Goal: Communication & Community: Answer question/provide support

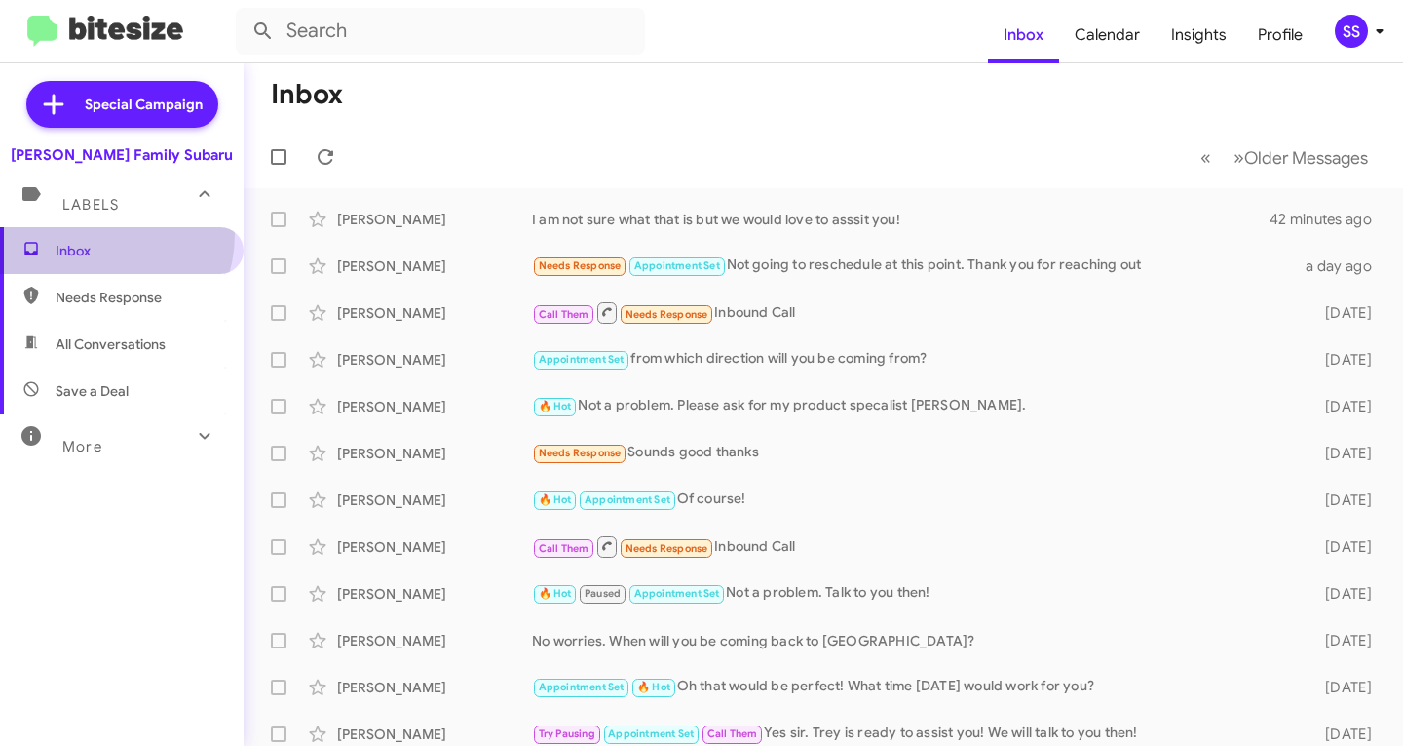
click at [91, 234] on span "Inbox" at bounding box center [122, 250] width 244 height 47
click at [91, 238] on span "Inbox" at bounding box center [122, 250] width 244 height 47
click at [91, 391] on span "Save a Deal" at bounding box center [92, 390] width 73 height 19
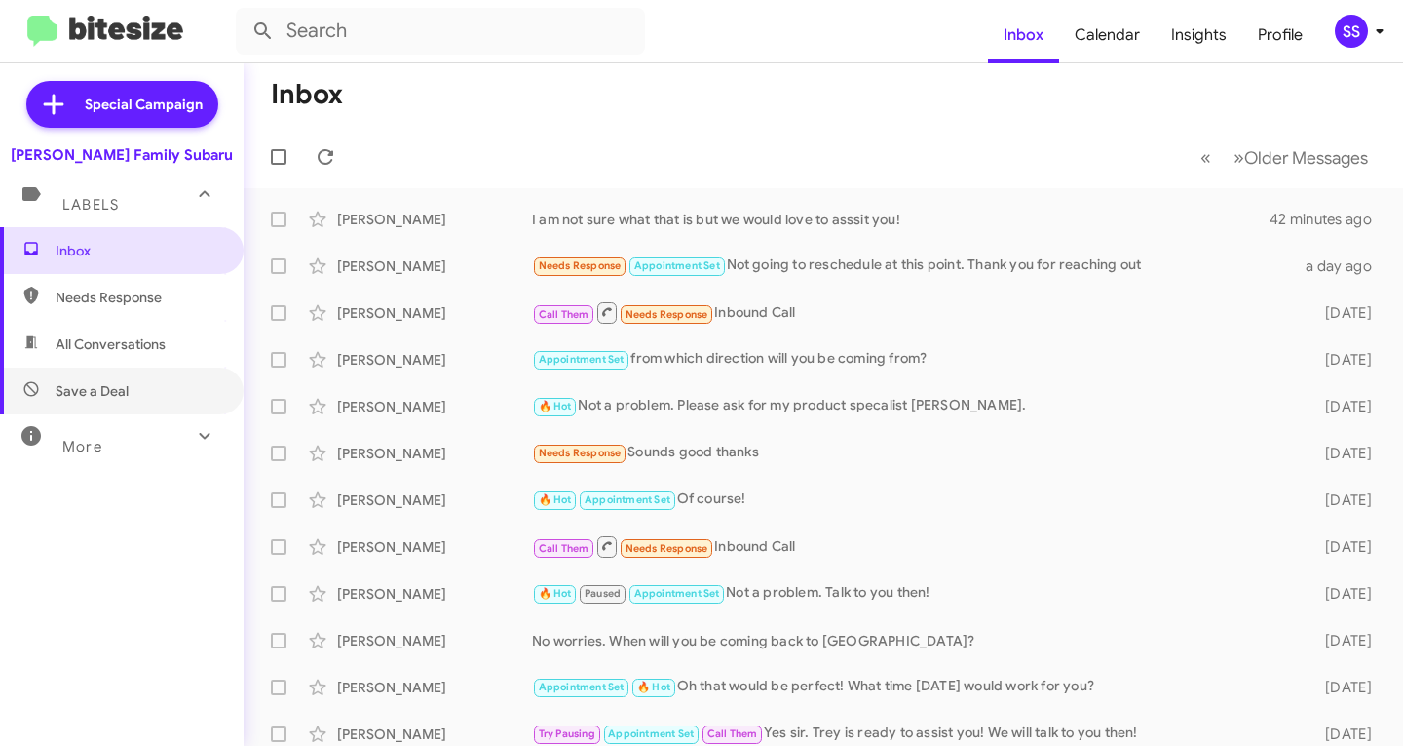
type input "in:not-interested"
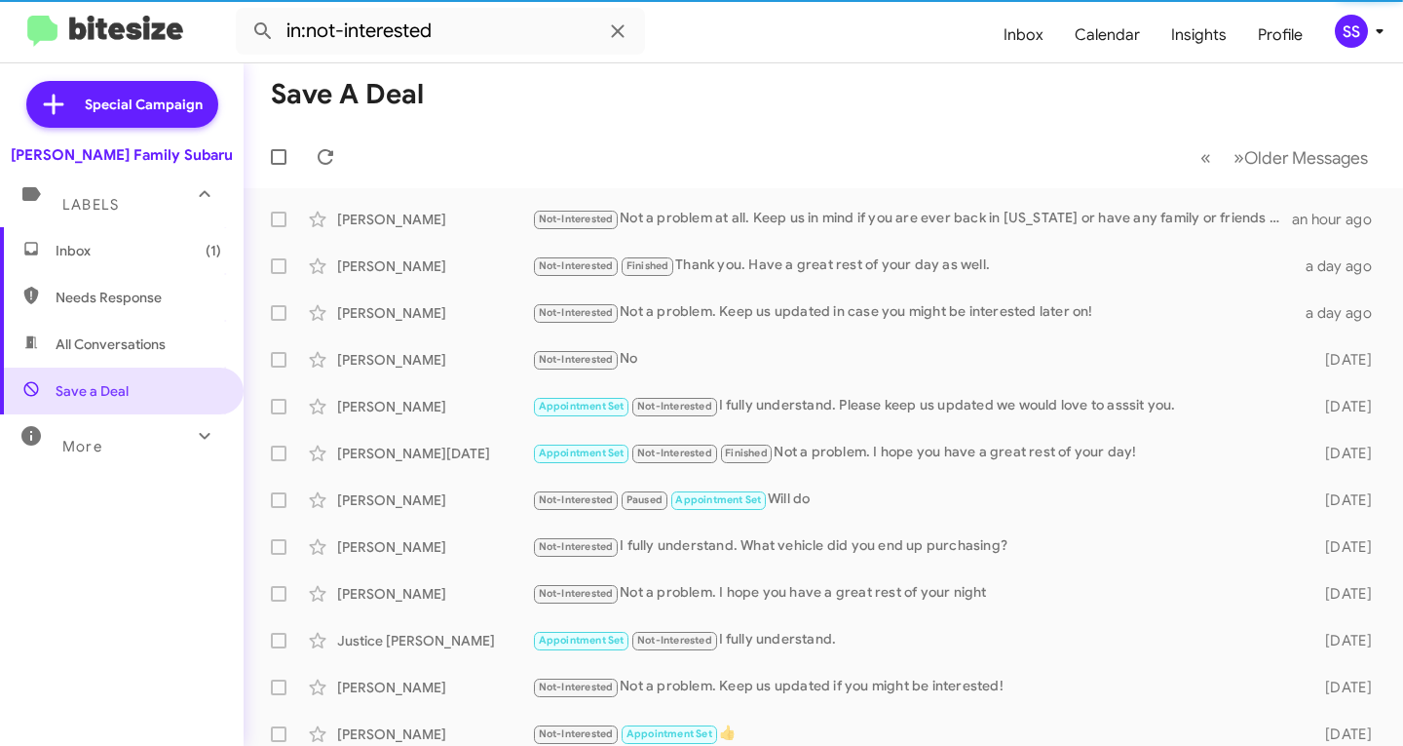
click at [96, 249] on span "Inbox (1)" at bounding box center [139, 250] width 166 height 19
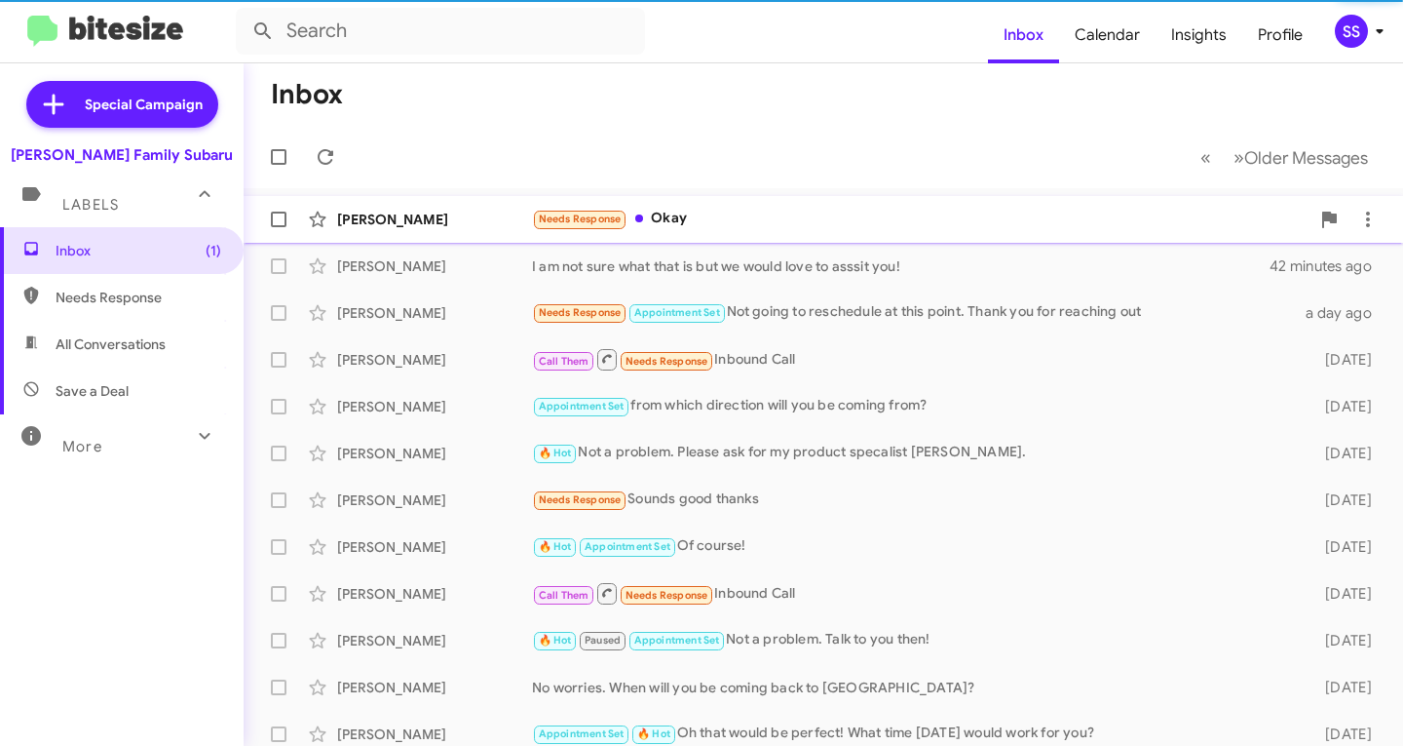
click at [711, 217] on div "Needs Response Okay" at bounding box center [921, 219] width 778 height 22
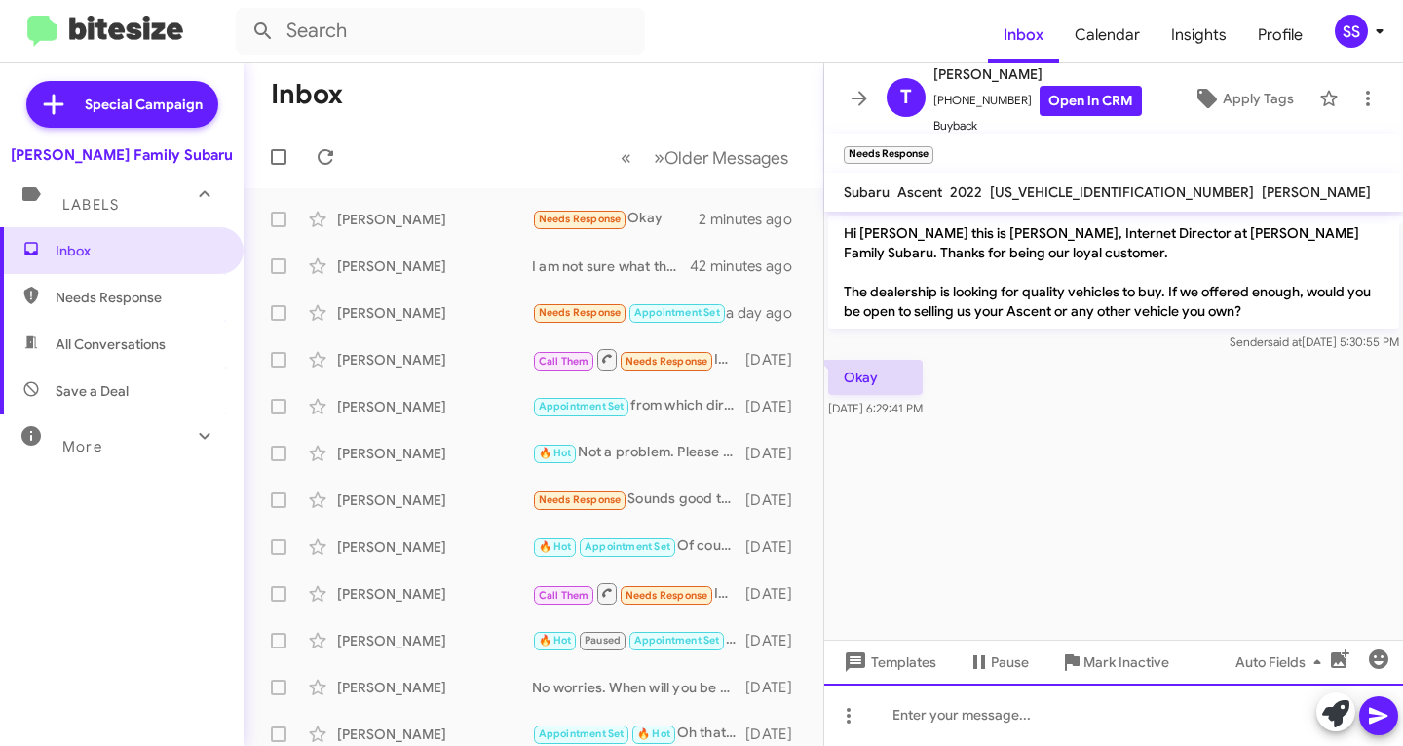
click at [1006, 742] on div at bounding box center [1114, 714] width 579 height 62
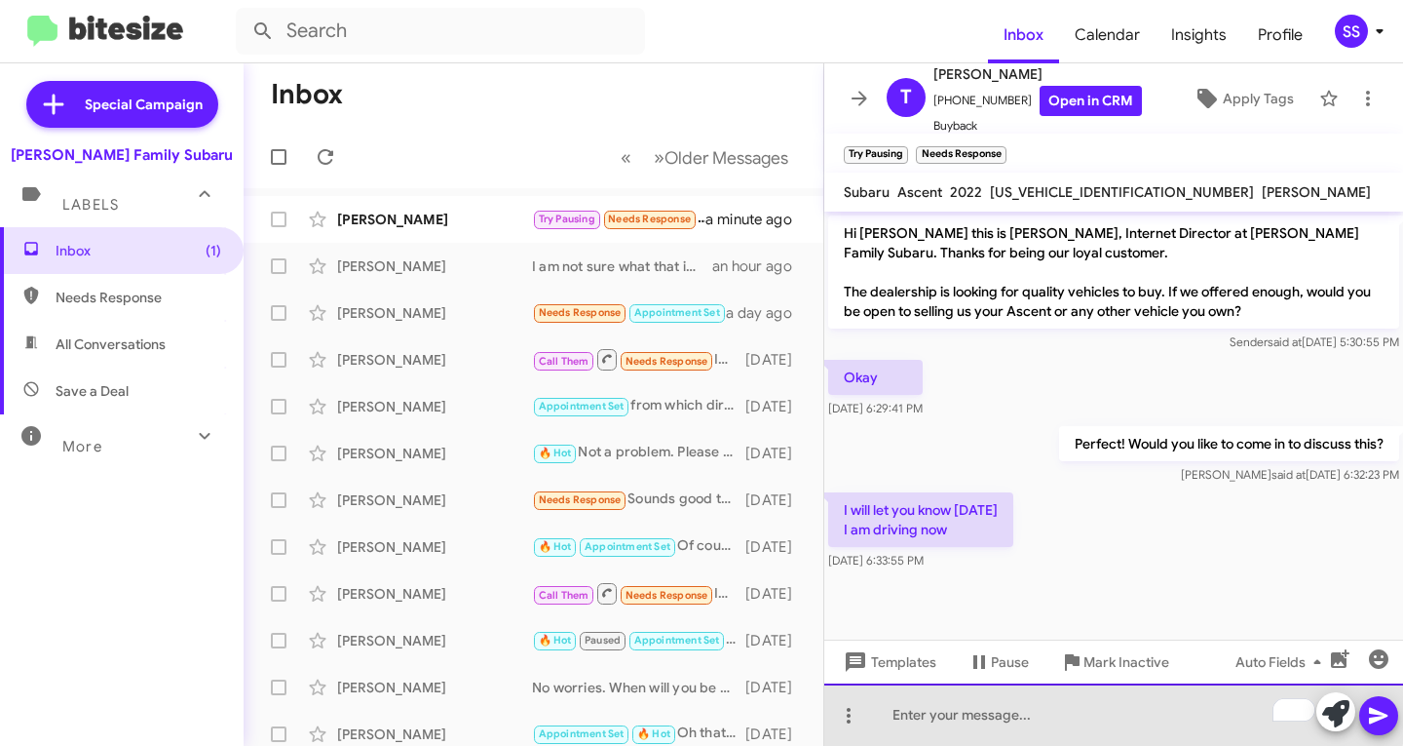
click at [1000, 704] on div "To enrich screen reader interactions, please activate Accessibility in Grammarl…" at bounding box center [1114, 714] width 579 height 62
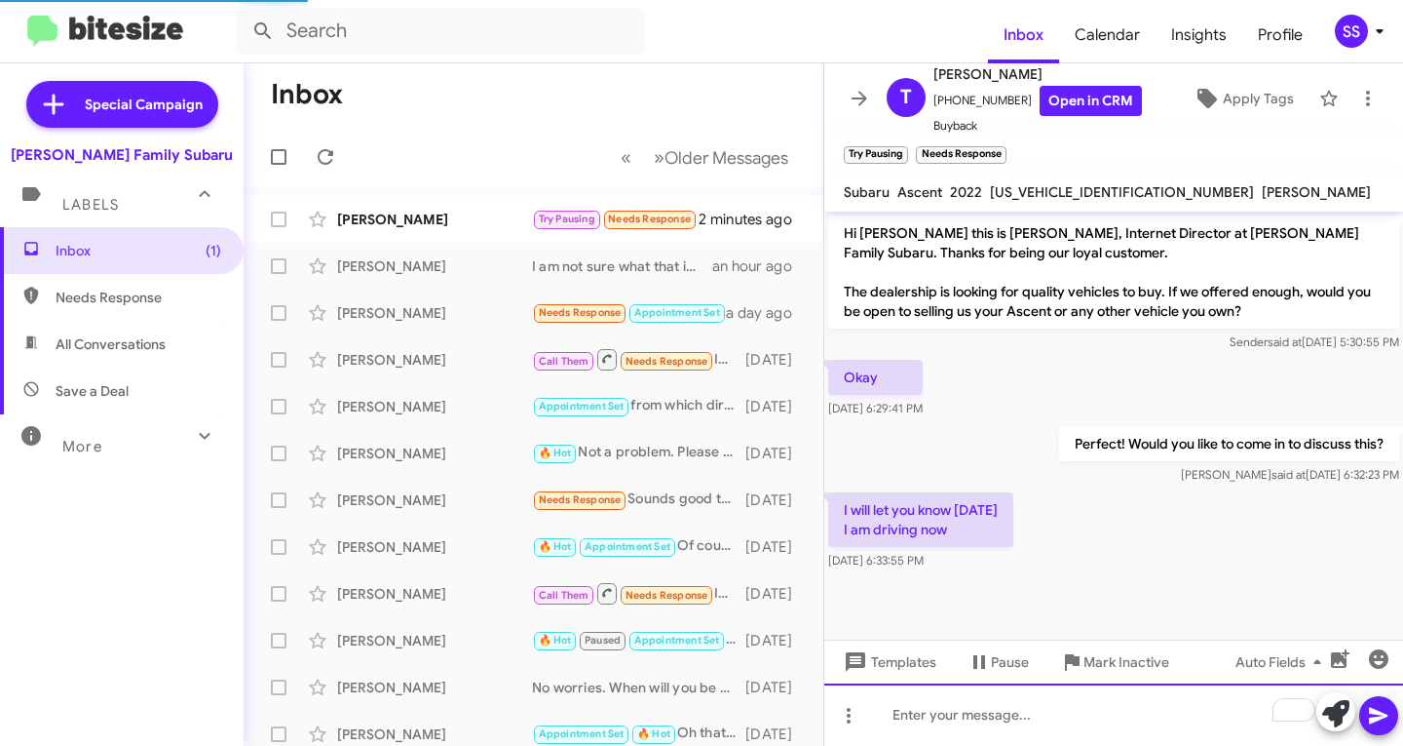
scroll to position [25, 0]
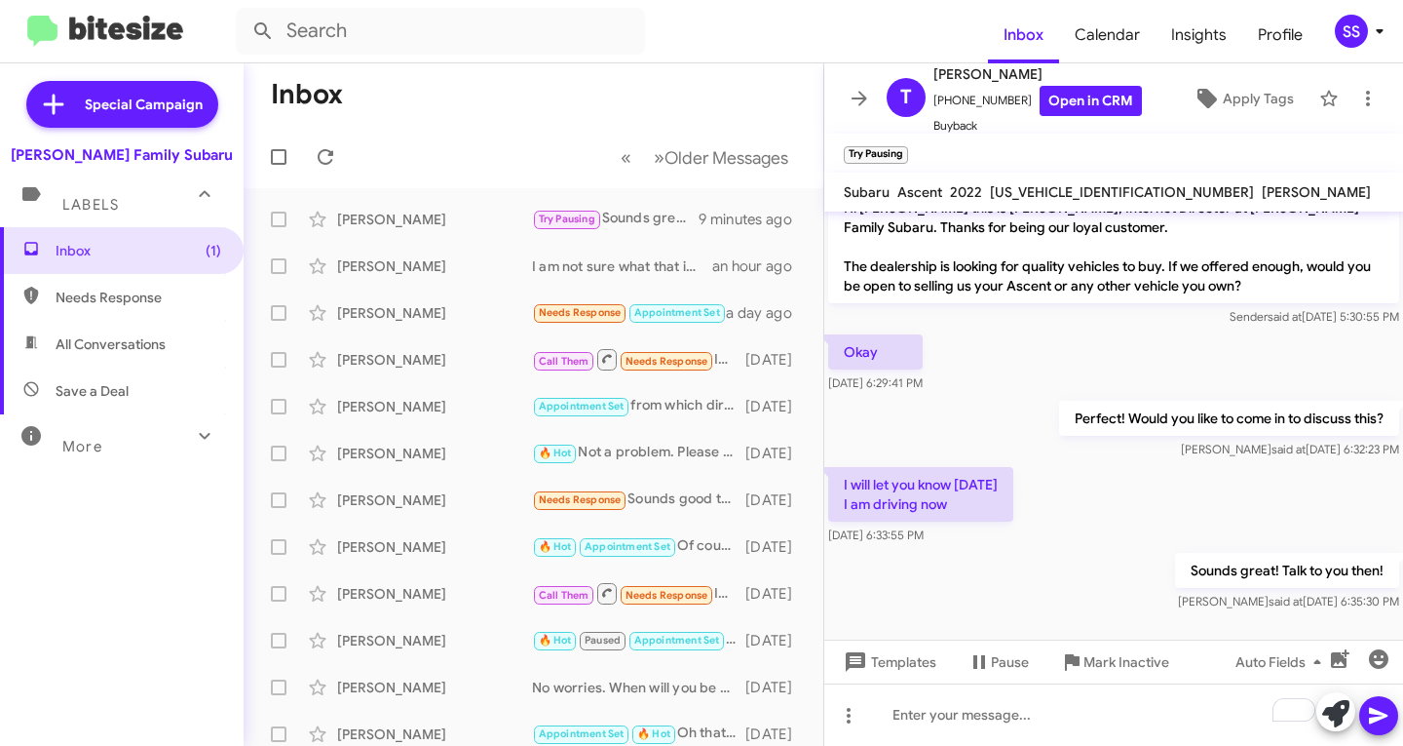
click at [122, 381] on span "Save a Deal" at bounding box center [92, 390] width 73 height 19
type input "in:not-interested"
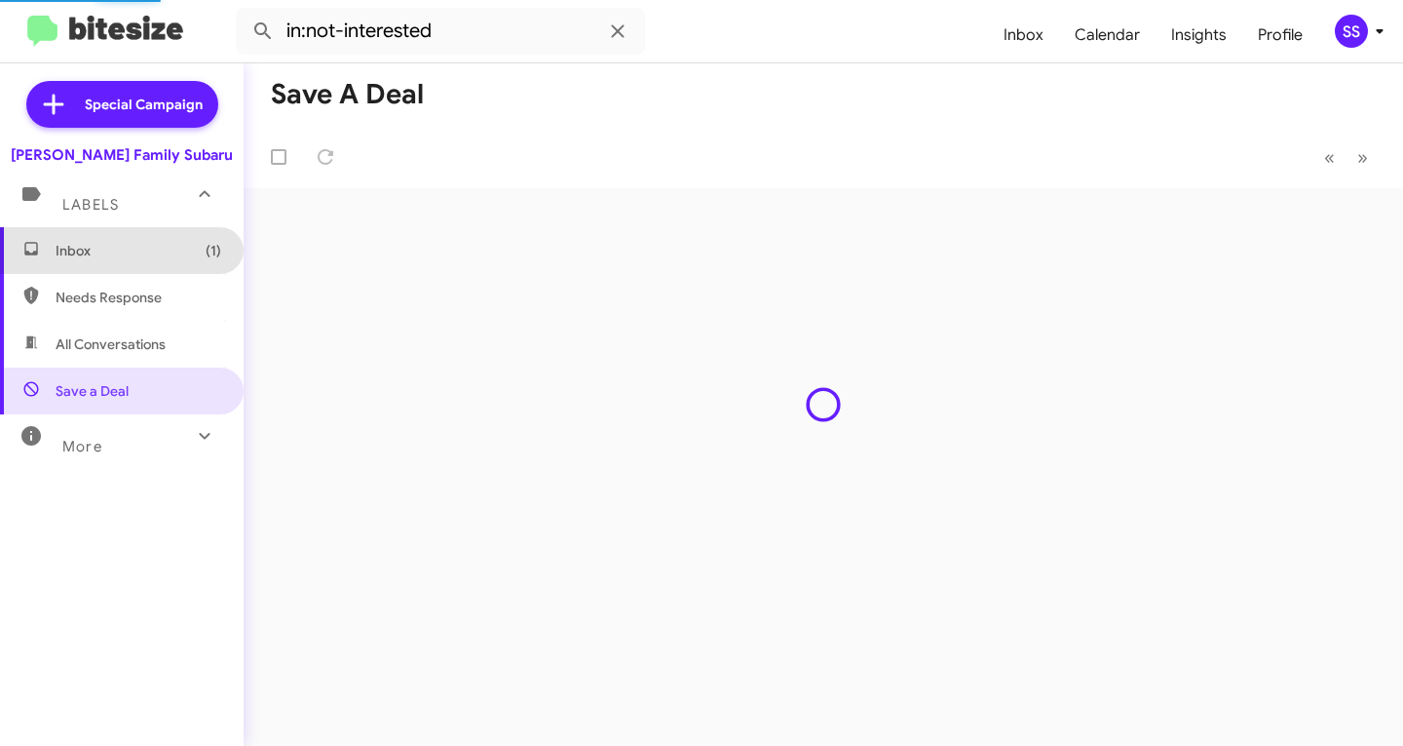
click at [142, 231] on span "Inbox (1)" at bounding box center [122, 250] width 244 height 47
